Goal: Information Seeking & Learning: Learn about a topic

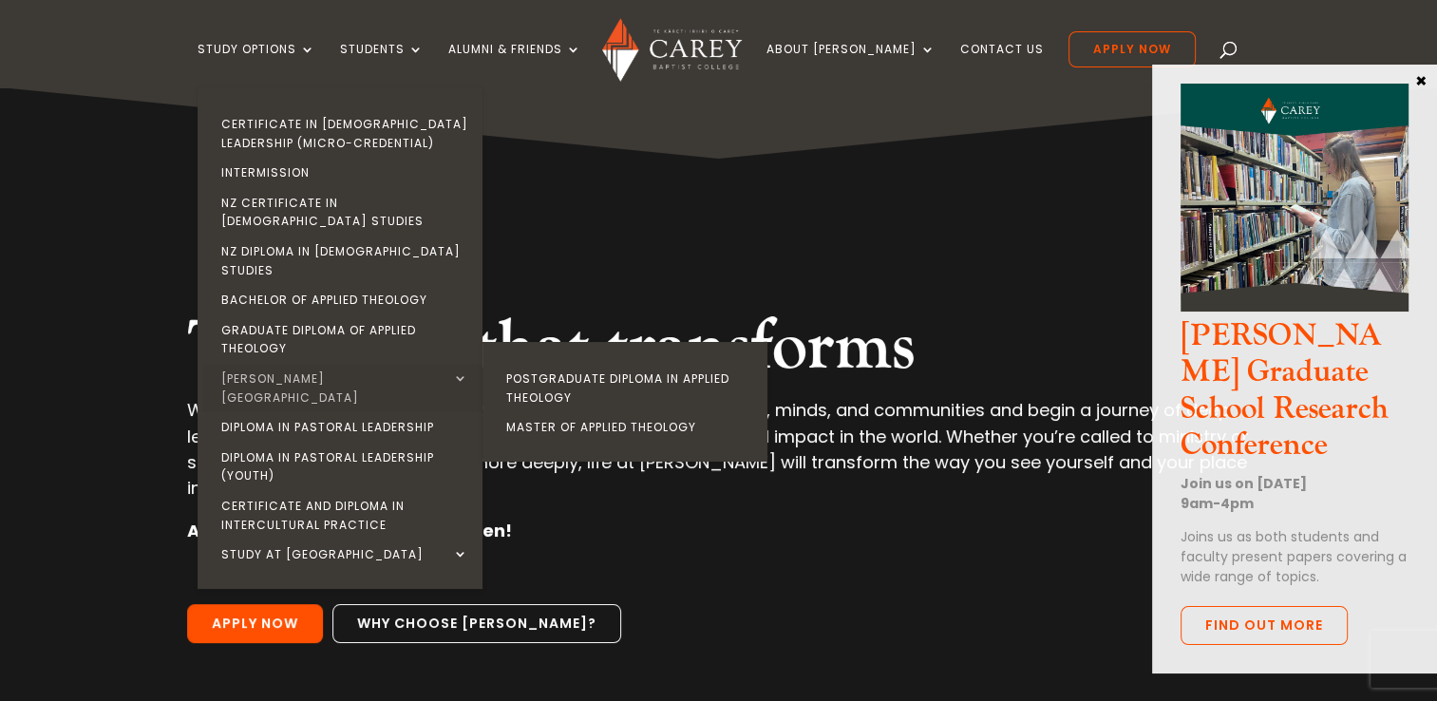
click at [332, 364] on link "[PERSON_NAME][GEOGRAPHIC_DATA]" at bounding box center [344, 388] width 285 height 48
click at [591, 364] on link "Postgraduate Diploma in Applied Theology" at bounding box center [629, 388] width 285 height 48
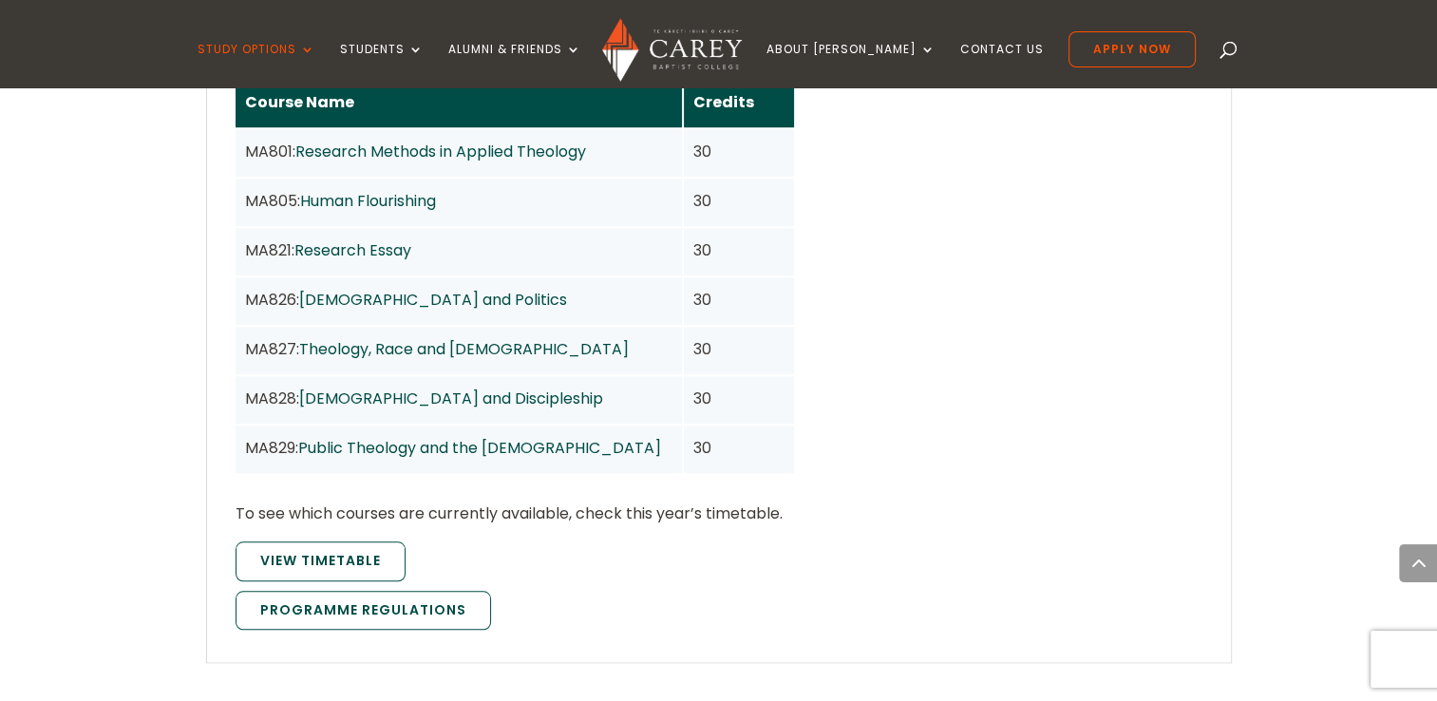
scroll to position [1899, 0]
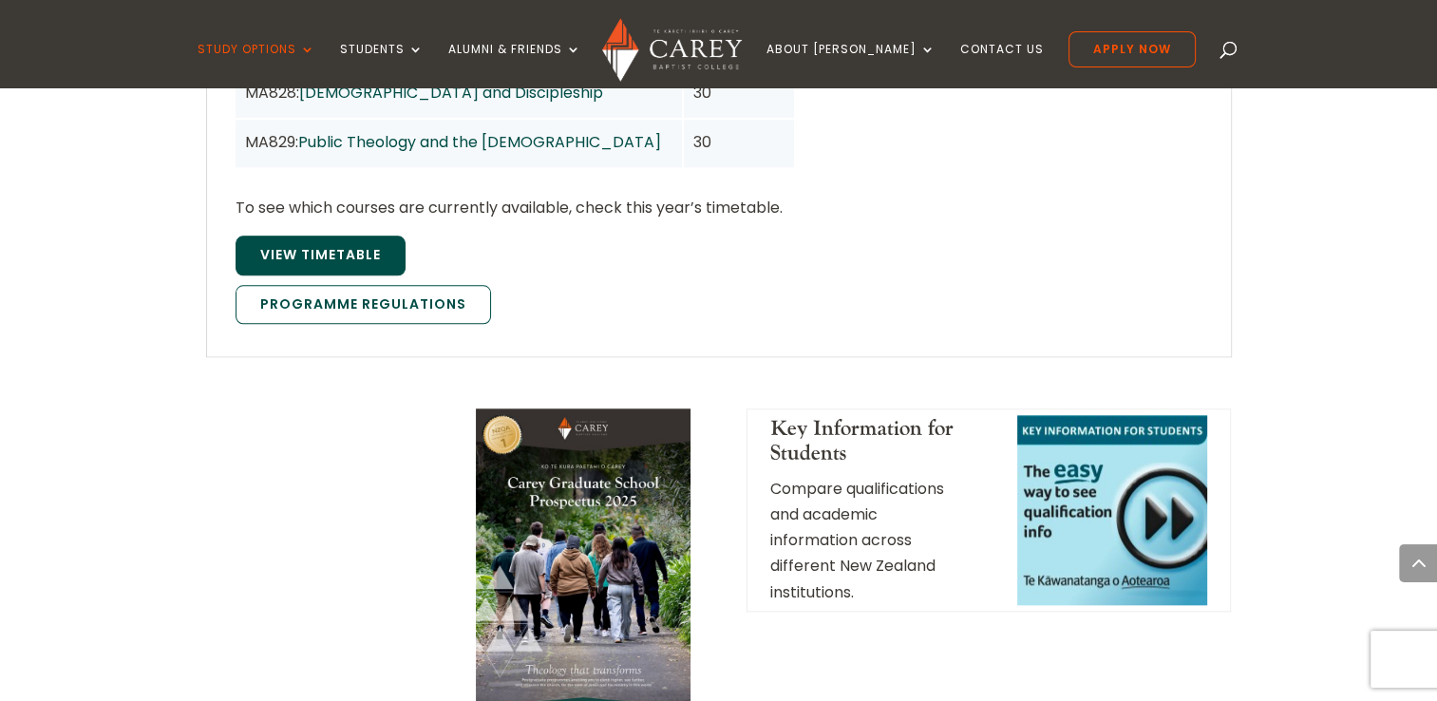
click at [377, 245] on span "View Timetable" at bounding box center [320, 254] width 121 height 19
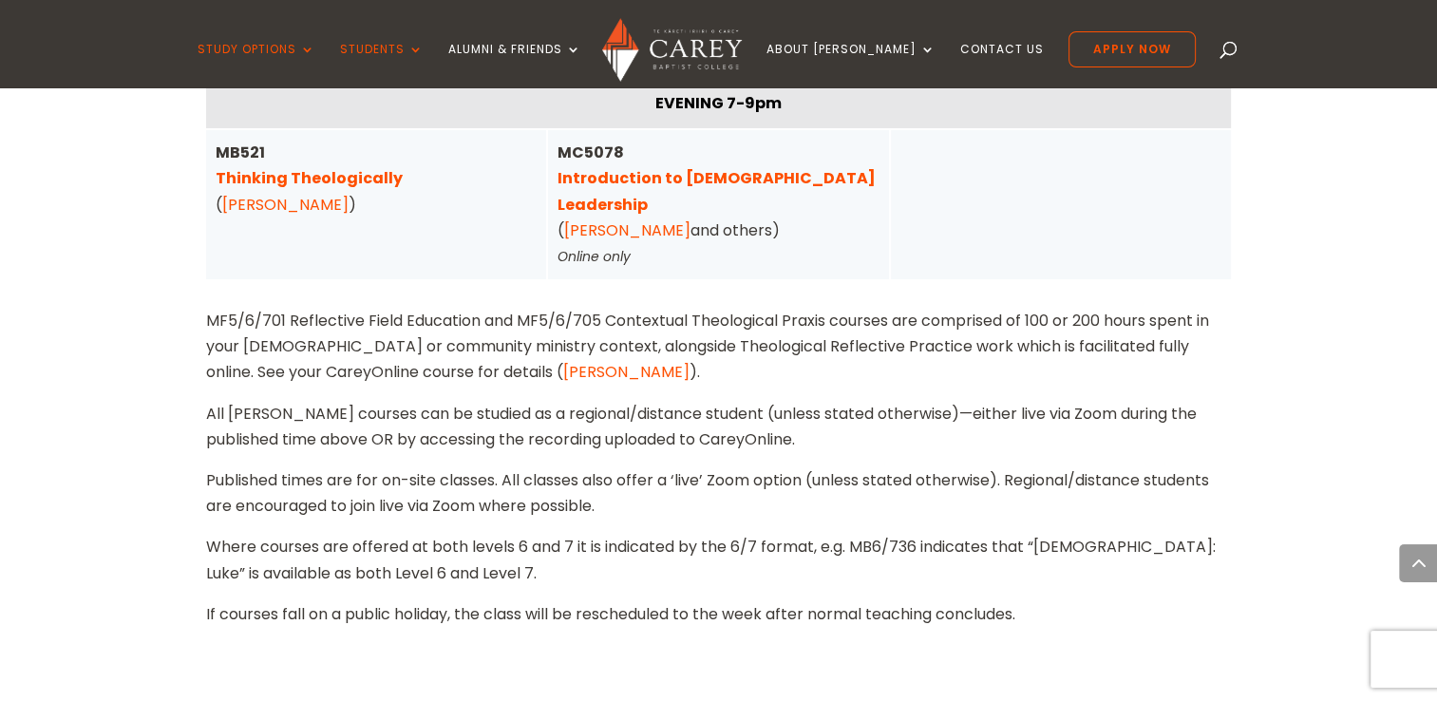
drag, startPoint x: 1063, startPoint y: 396, endPoint x: 1048, endPoint y: 401, distance: 15.0
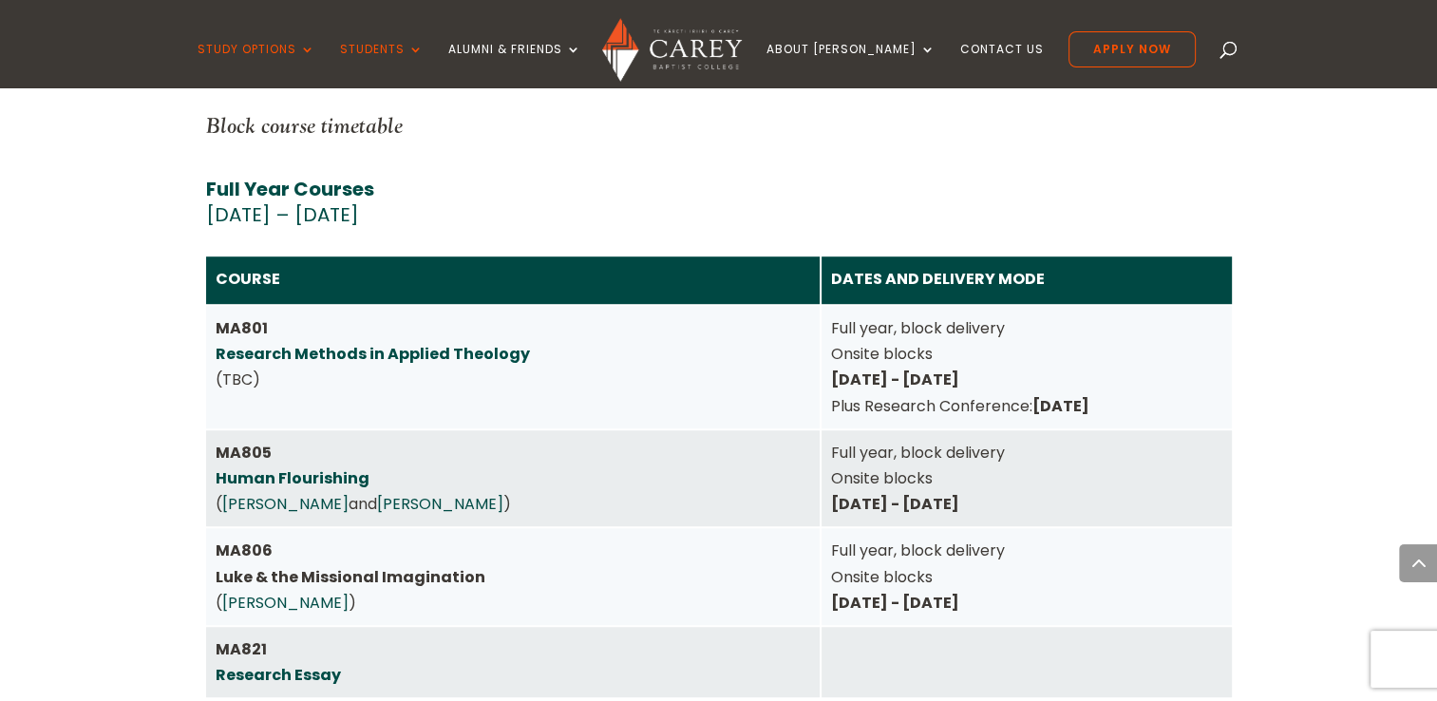
scroll to position [8368, 0]
